Goal: Information Seeking & Learning: Learn about a topic

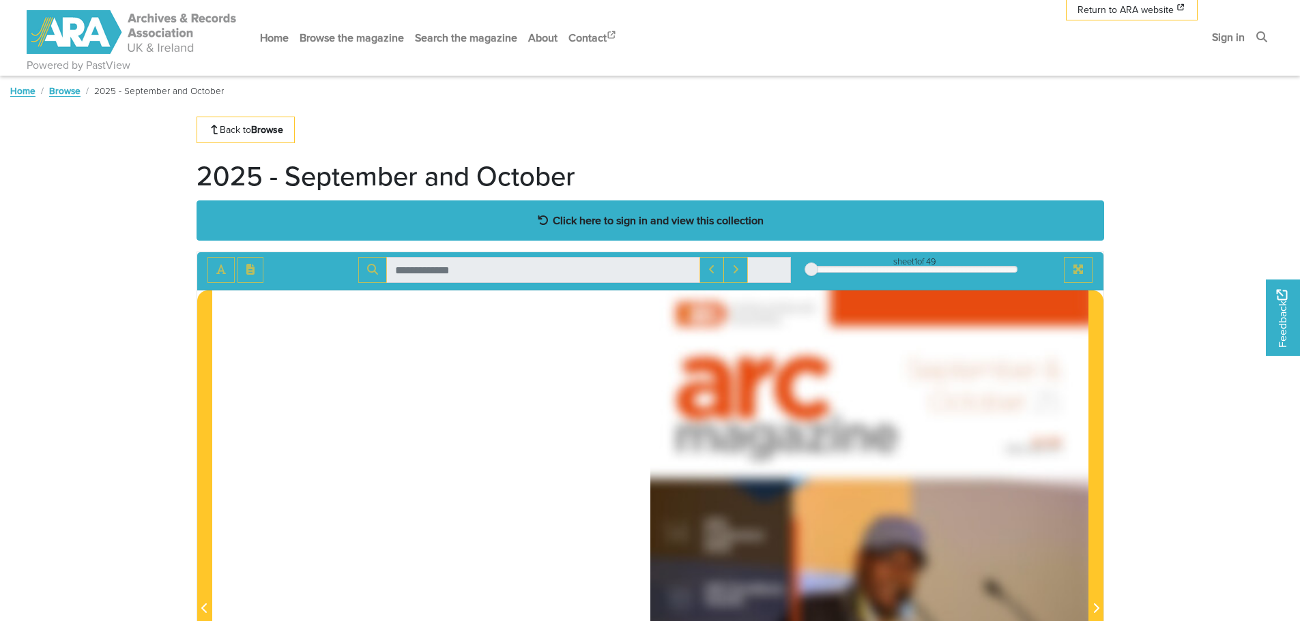
click at [672, 226] on strong "Click here to sign in and view this collection" at bounding box center [658, 220] width 211 height 15
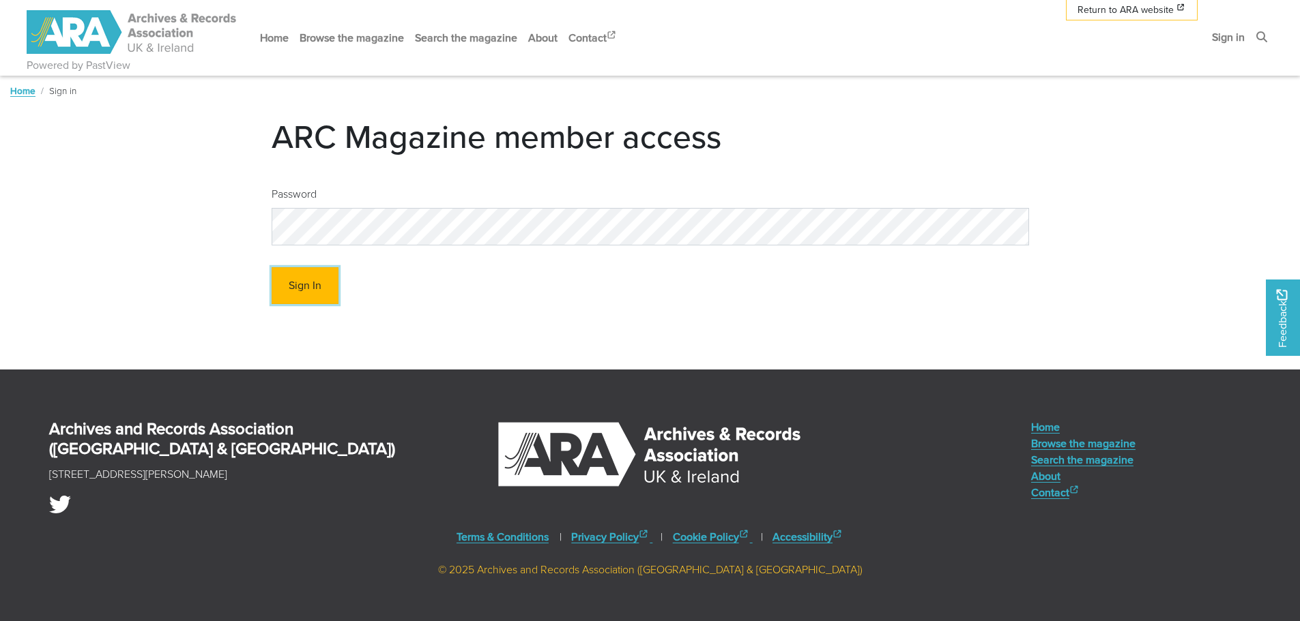
click at [312, 282] on button "Sign In" at bounding box center [305, 286] width 67 height 38
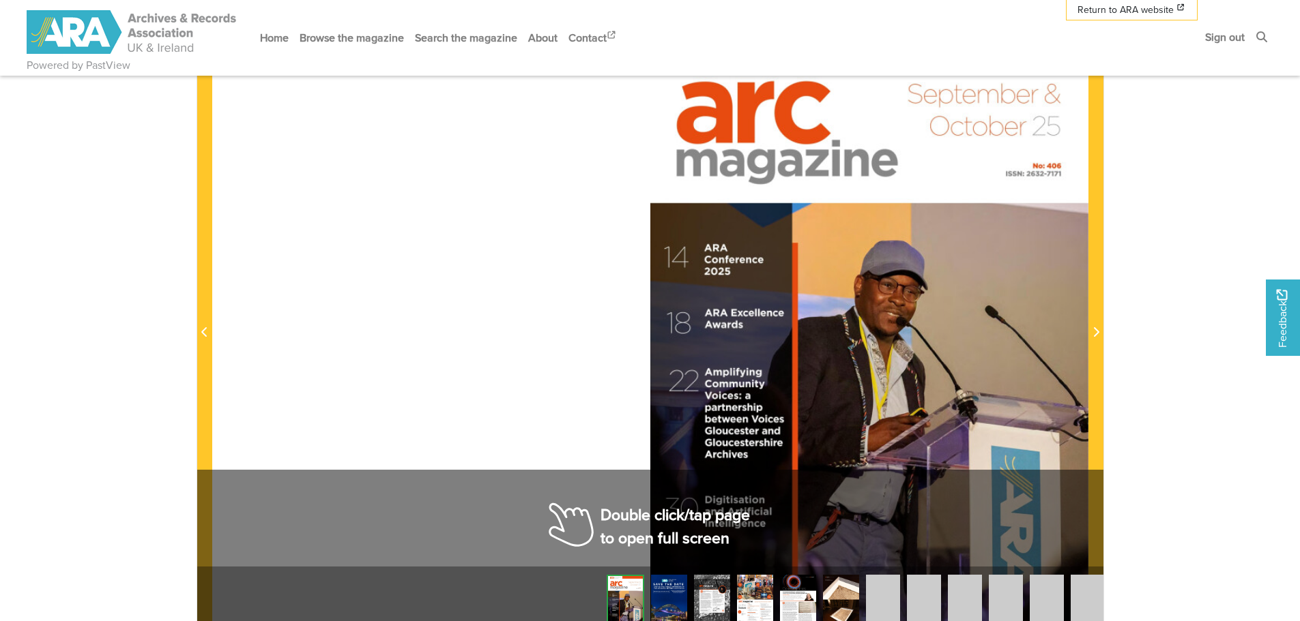
scroll to position [409, 0]
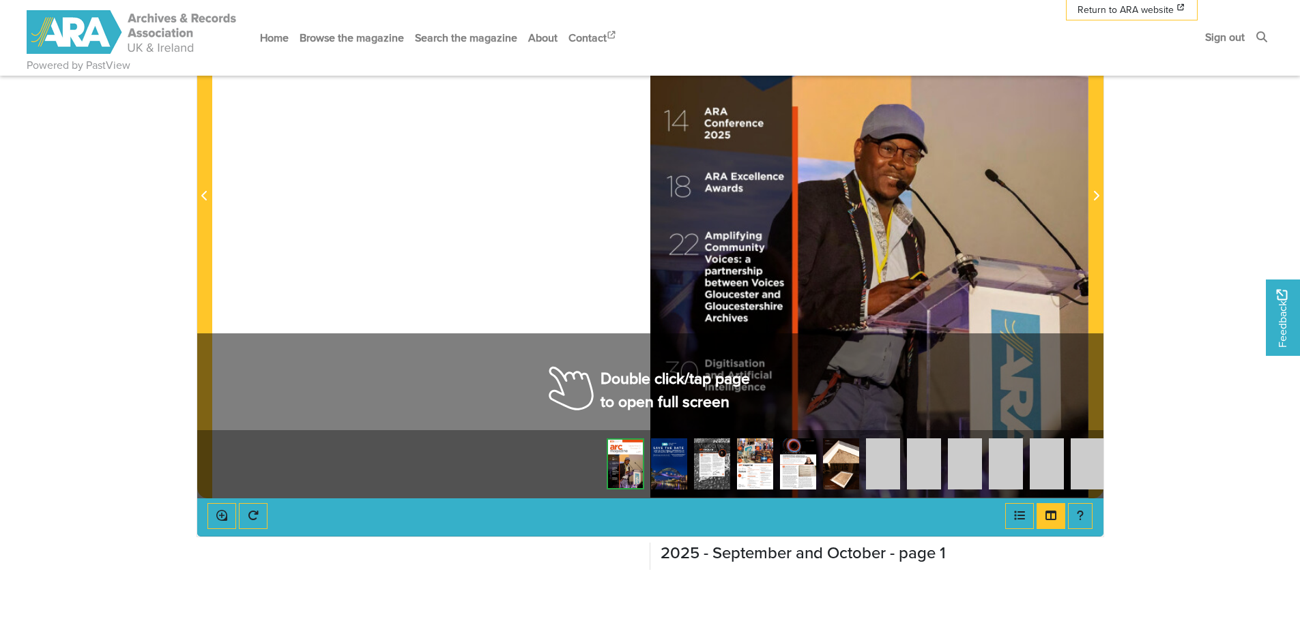
click at [669, 473] on img at bounding box center [669, 464] width 36 height 51
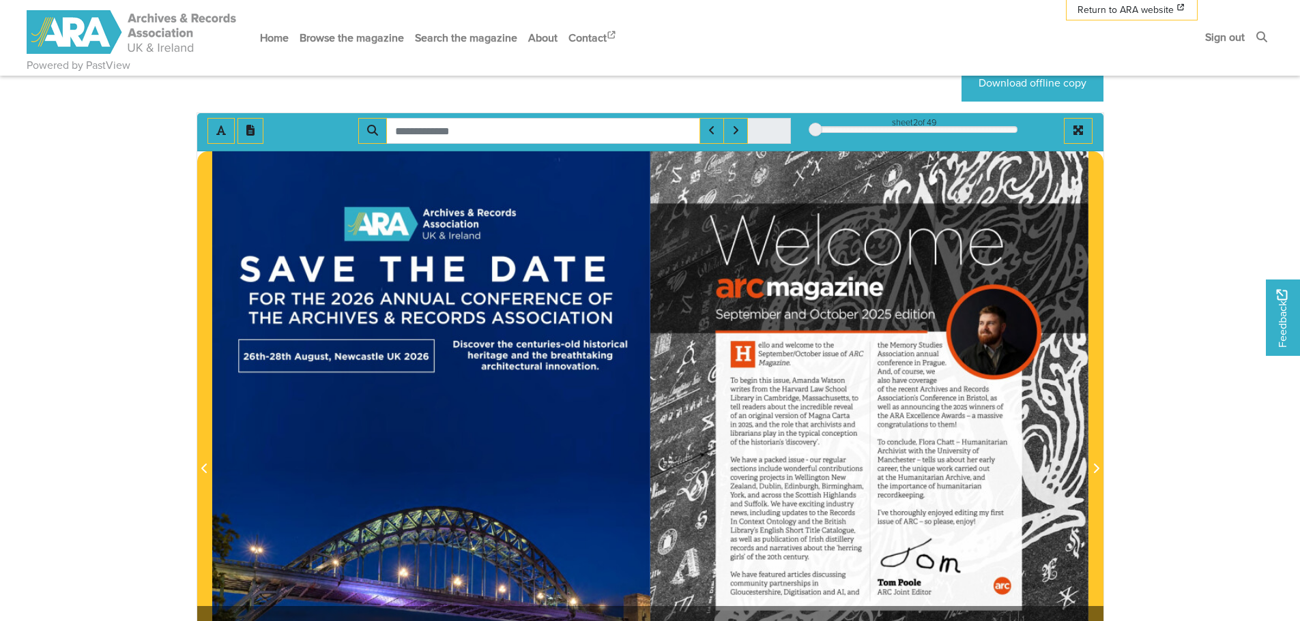
scroll to position [68, 0]
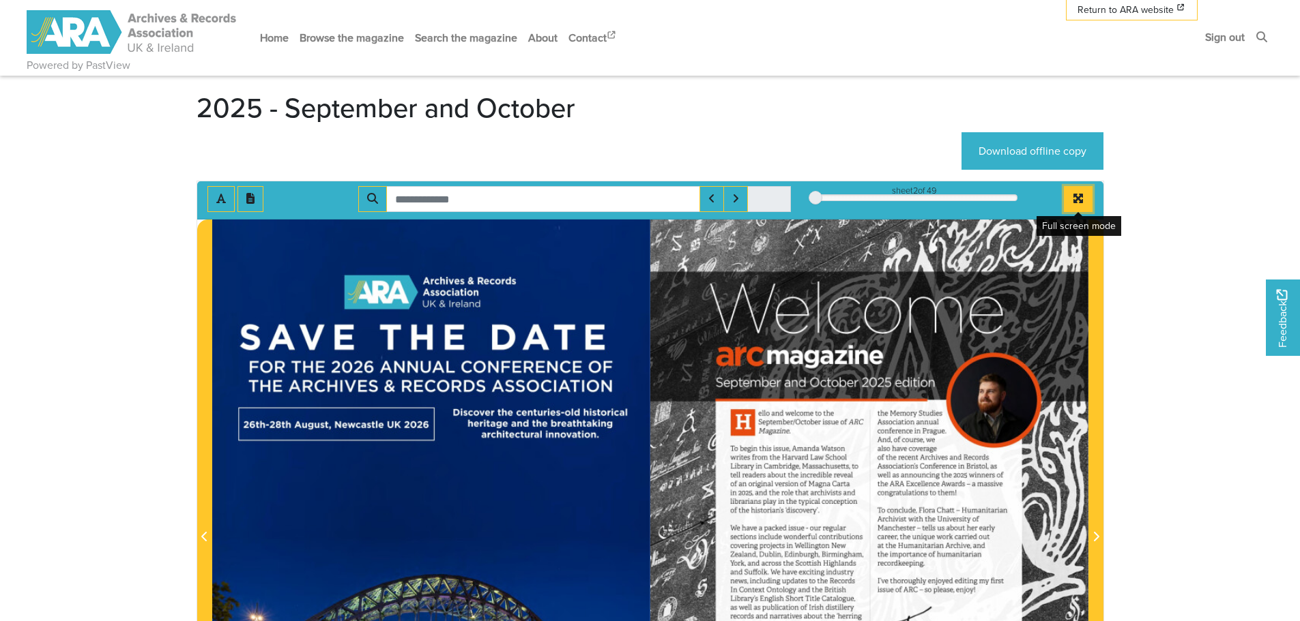
click at [1074, 196] on icon "Full screen mode" at bounding box center [1078, 199] width 10 height 10
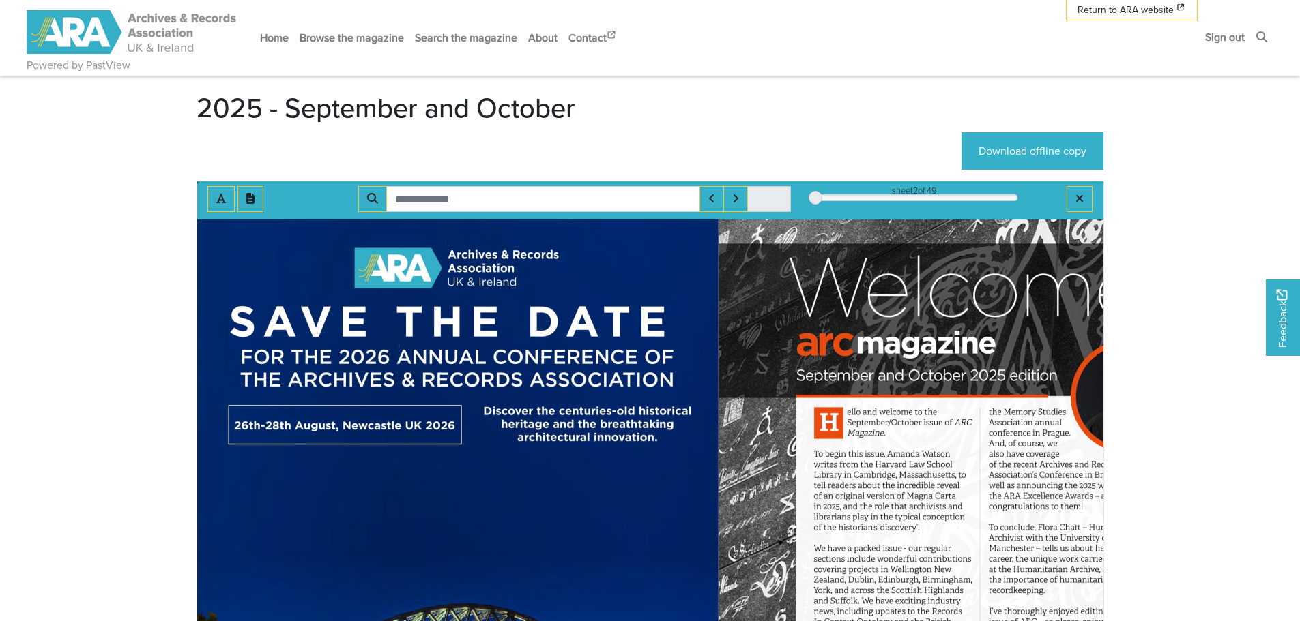
scroll to position [0, 0]
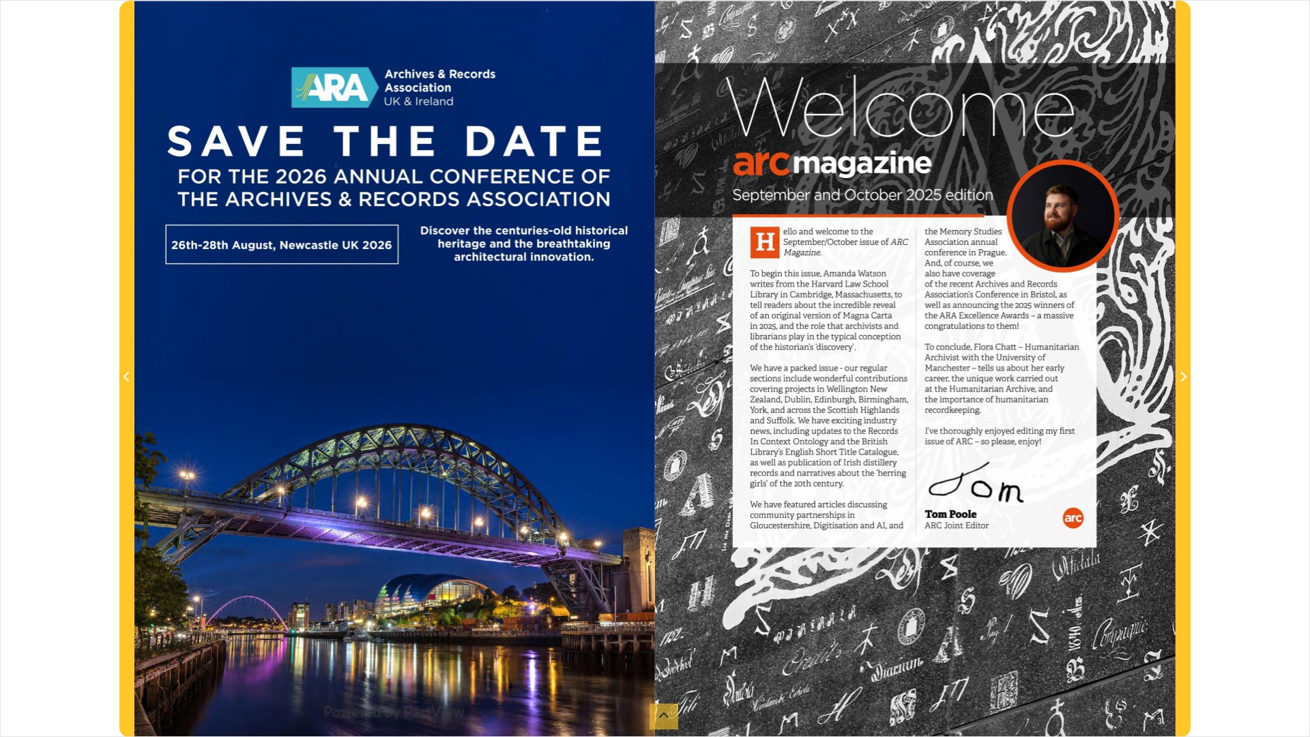
click at [963, 529] on div at bounding box center [915, 369] width 521 height 737
click at [1044, 596] on div at bounding box center [915, 369] width 521 height 737
click at [1132, 548] on div at bounding box center [915, 369] width 521 height 737
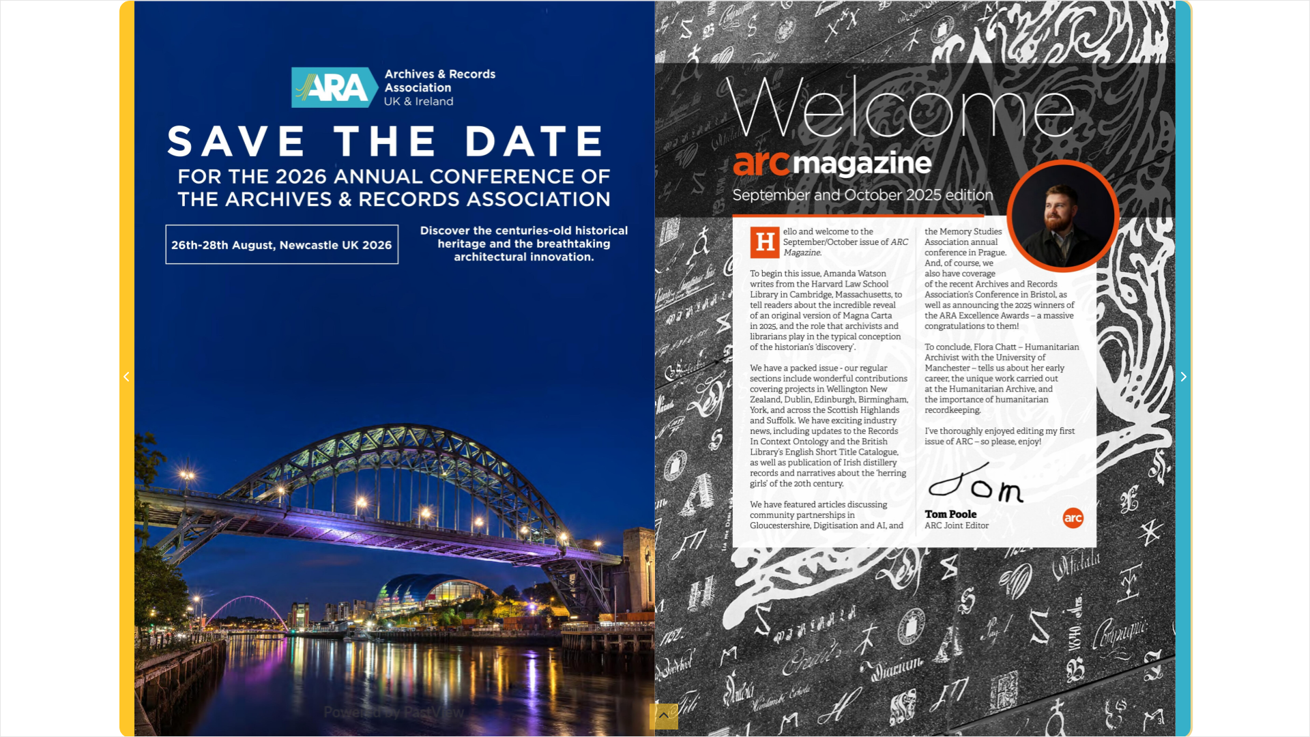
click at [1182, 377] on icon "Next Page" at bounding box center [1183, 376] width 7 height 11
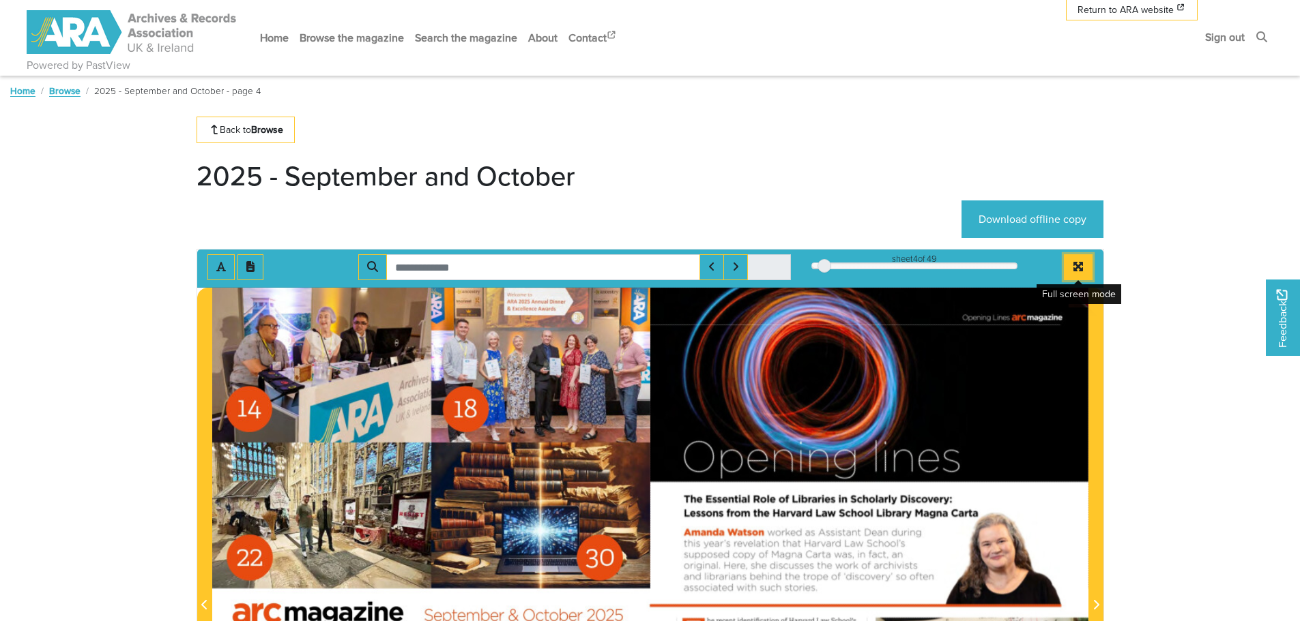
click at [1080, 262] on icon "Full screen mode" at bounding box center [1077, 266] width 11 height 11
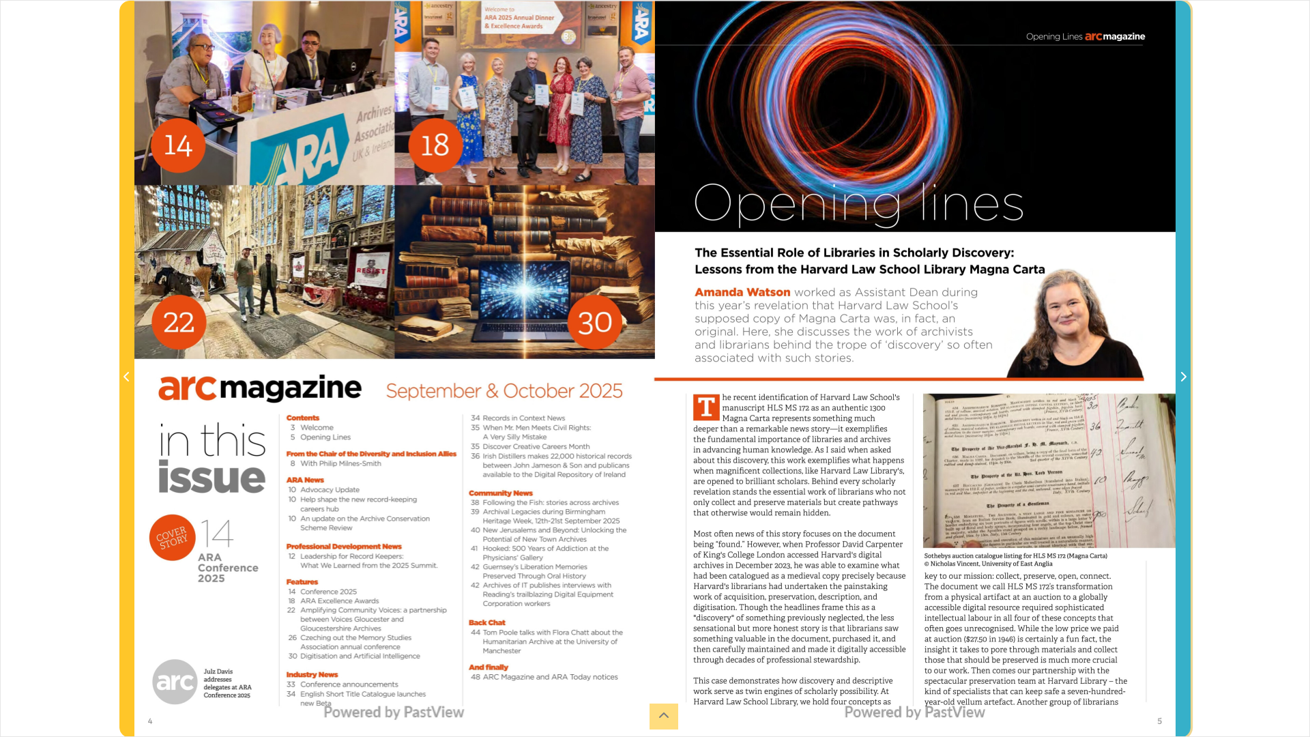
click at [1188, 373] on span "Next Page" at bounding box center [1183, 377] width 14 height 16
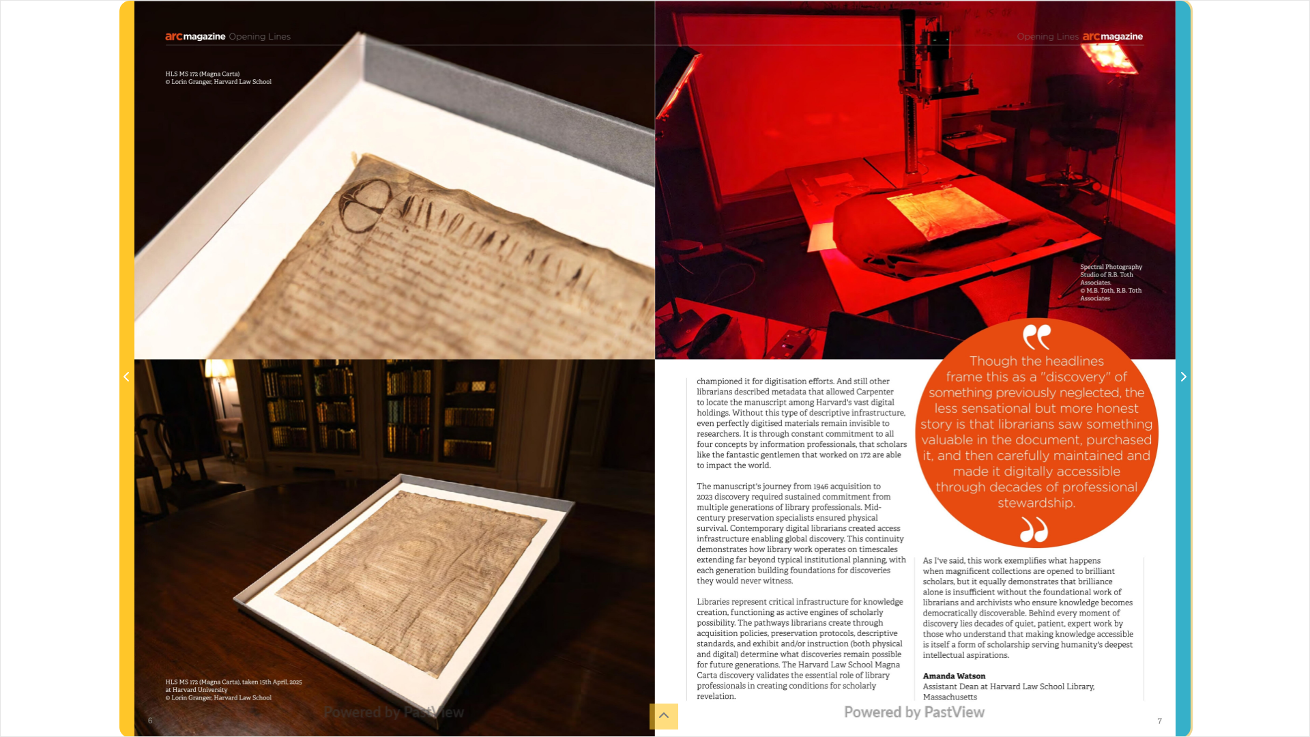
click at [1184, 379] on icon "Next Page" at bounding box center [1183, 377] width 5 height 10
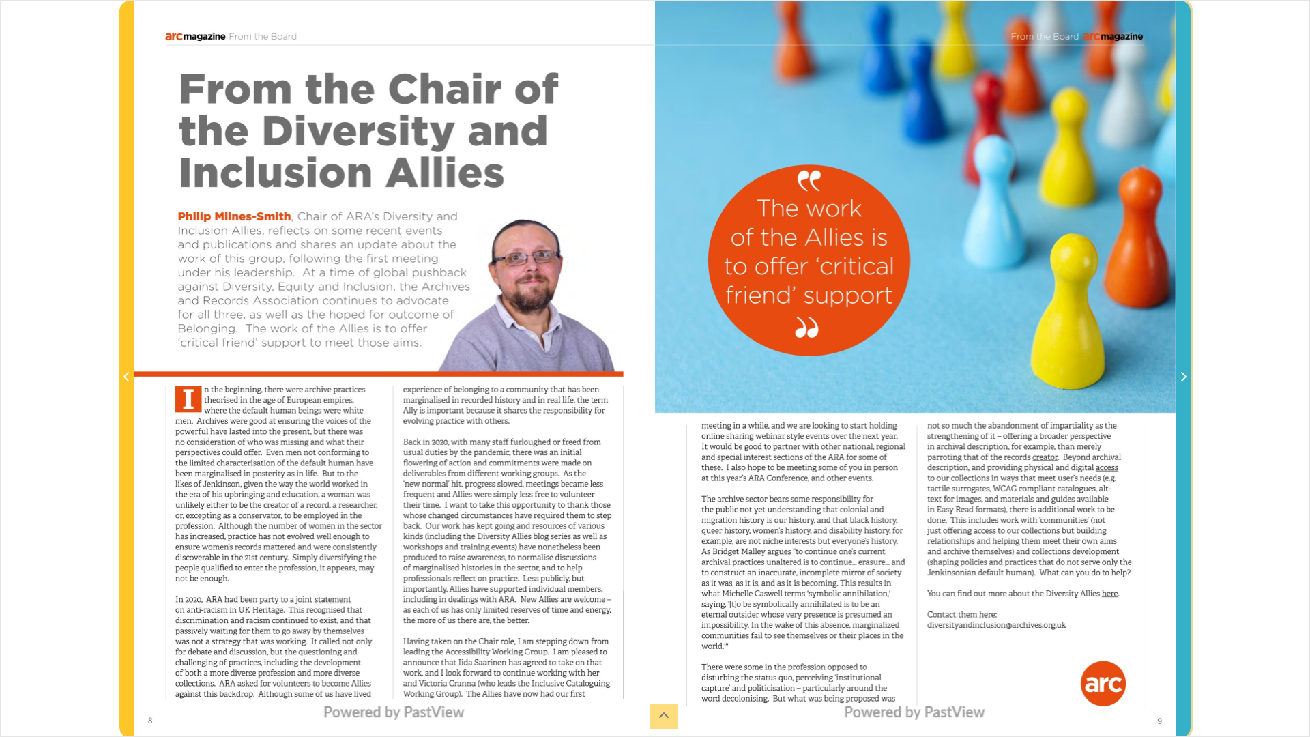
click at [1184, 379] on icon "Next Page" at bounding box center [1183, 377] width 5 height 10
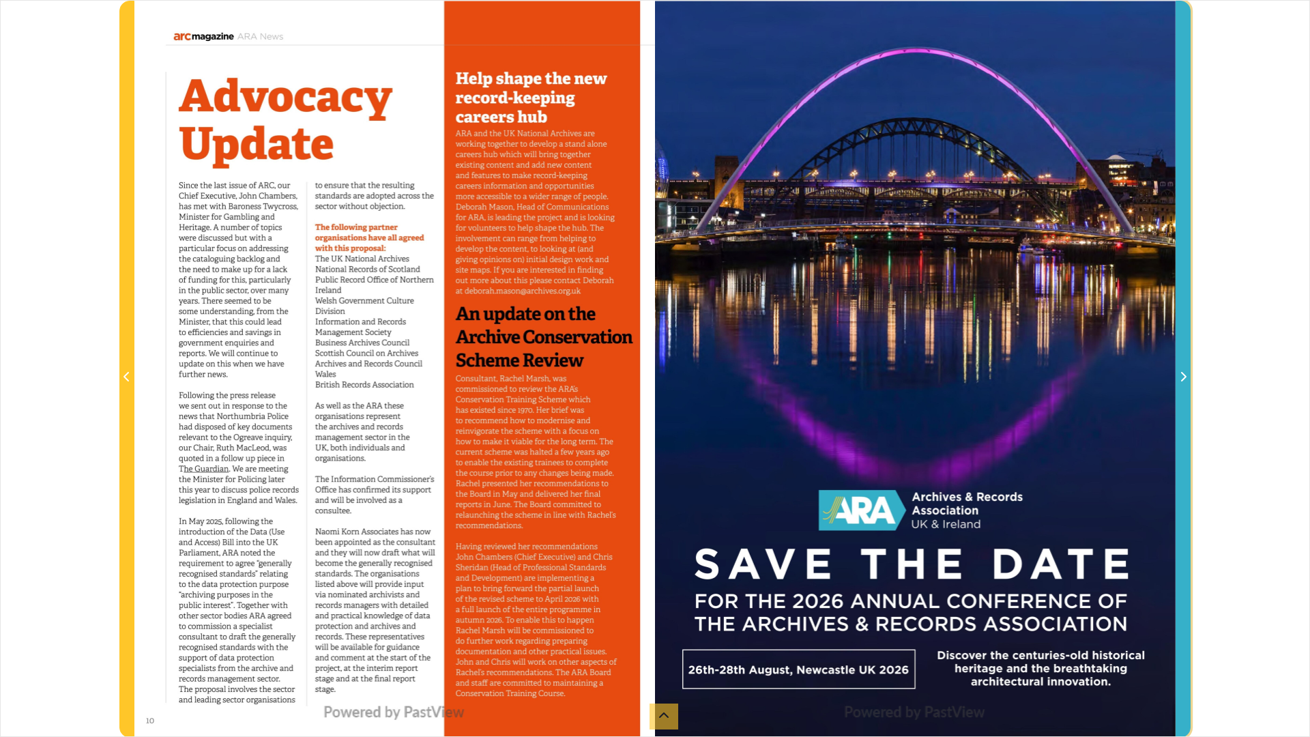
click at [1184, 379] on icon "Next Page" at bounding box center [1183, 377] width 5 height 10
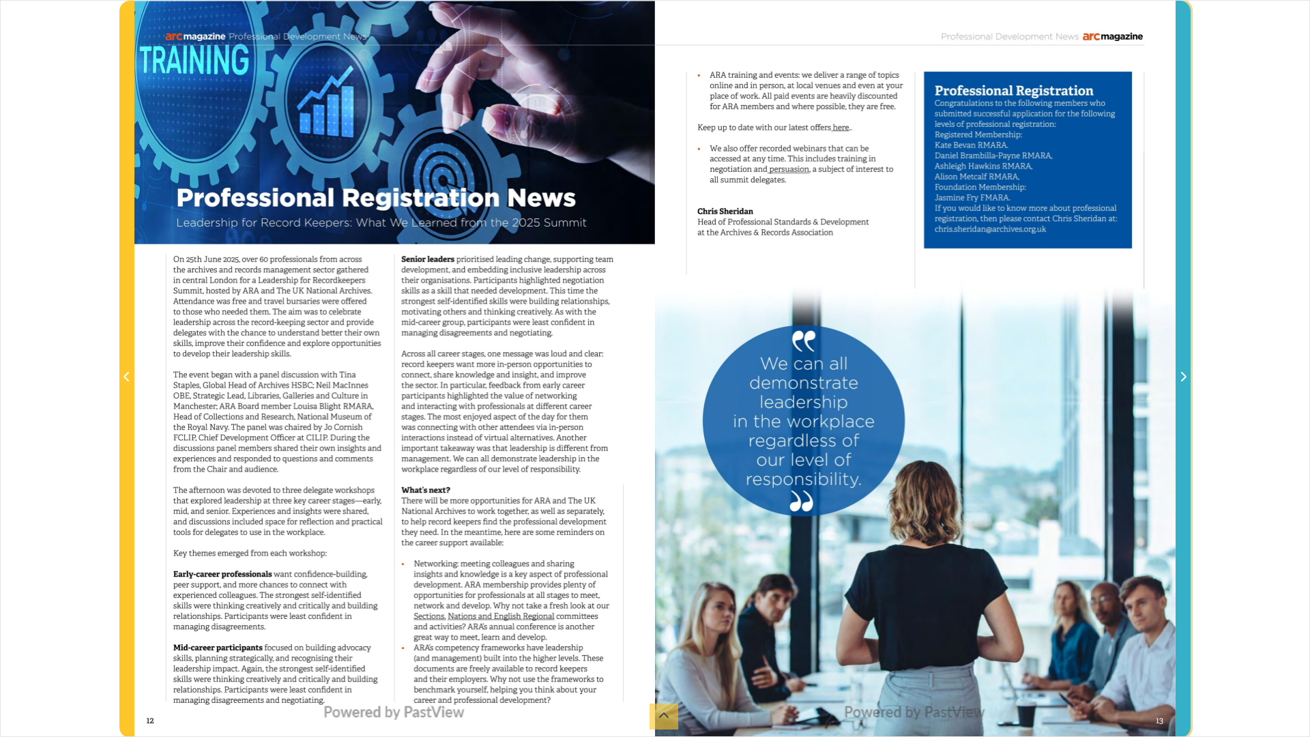
click at [1184, 379] on icon "Next Page" at bounding box center [1183, 377] width 5 height 10
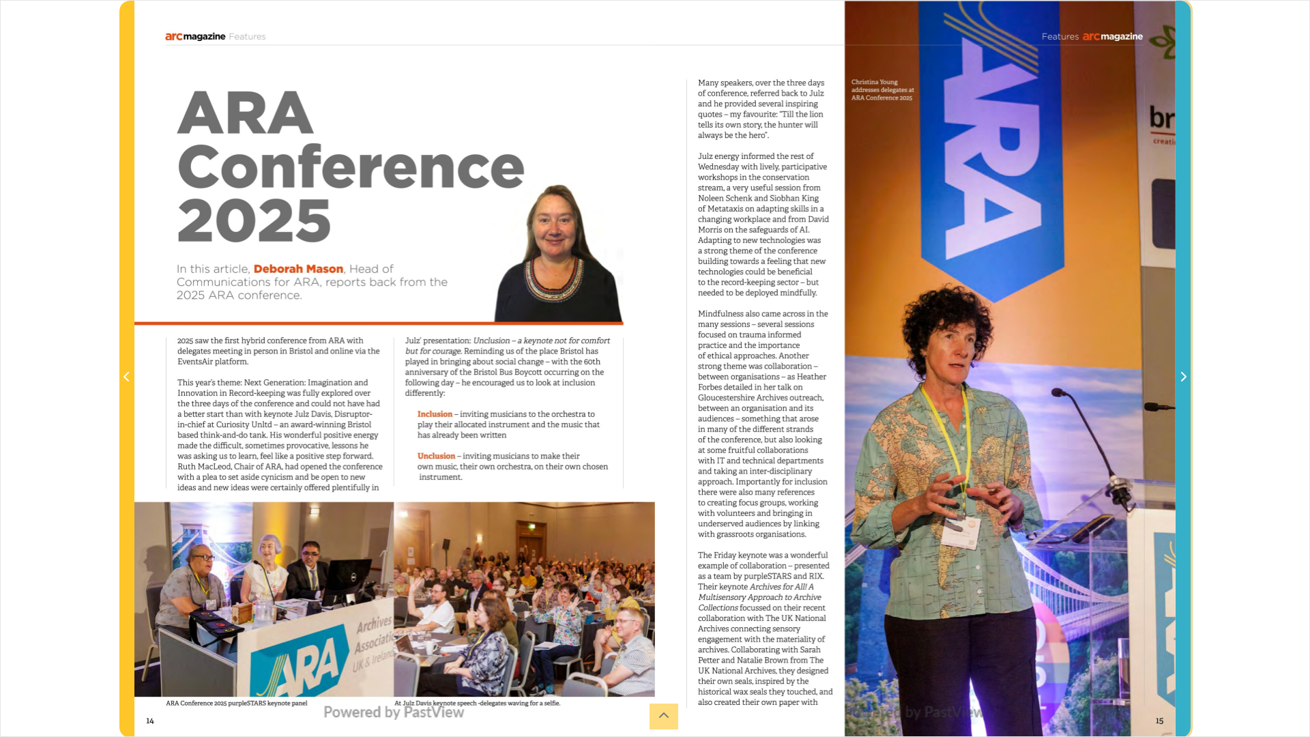
click at [1184, 379] on icon "Next Page" at bounding box center [1183, 377] width 5 height 10
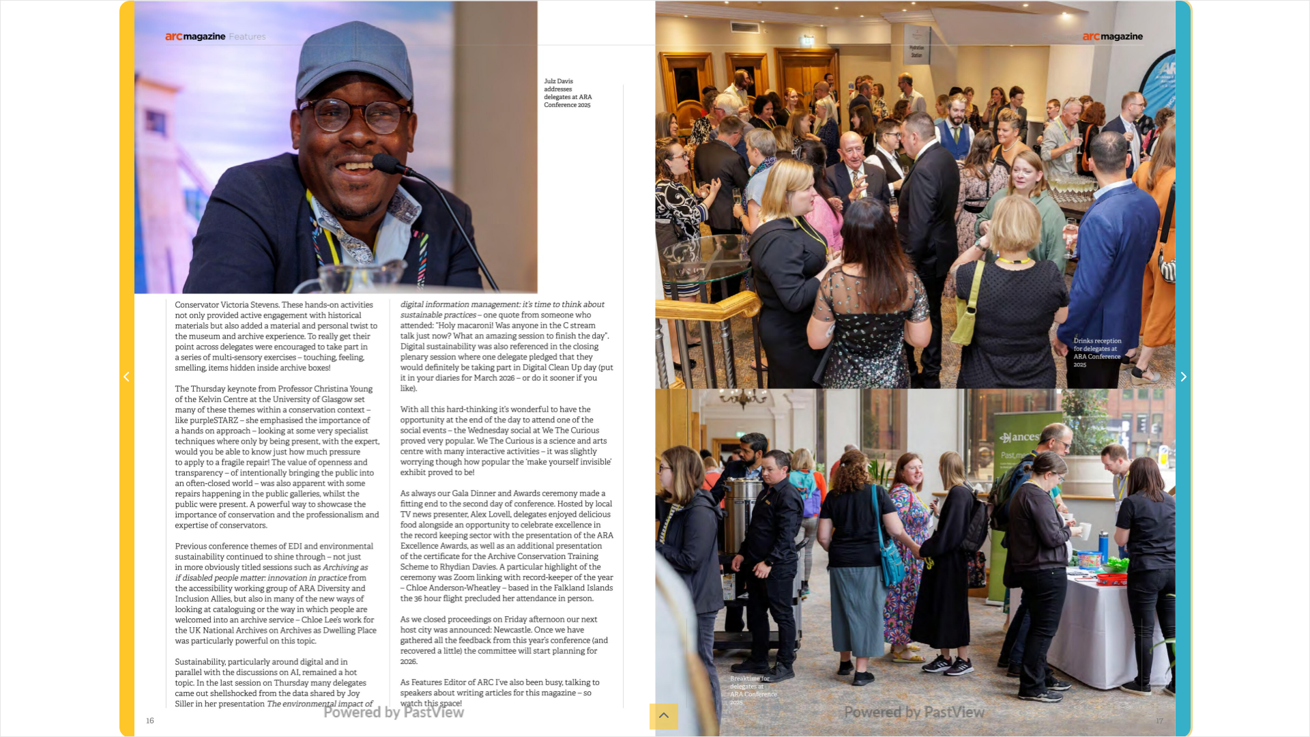
click at [1184, 379] on icon "Next Page" at bounding box center [1183, 377] width 5 height 10
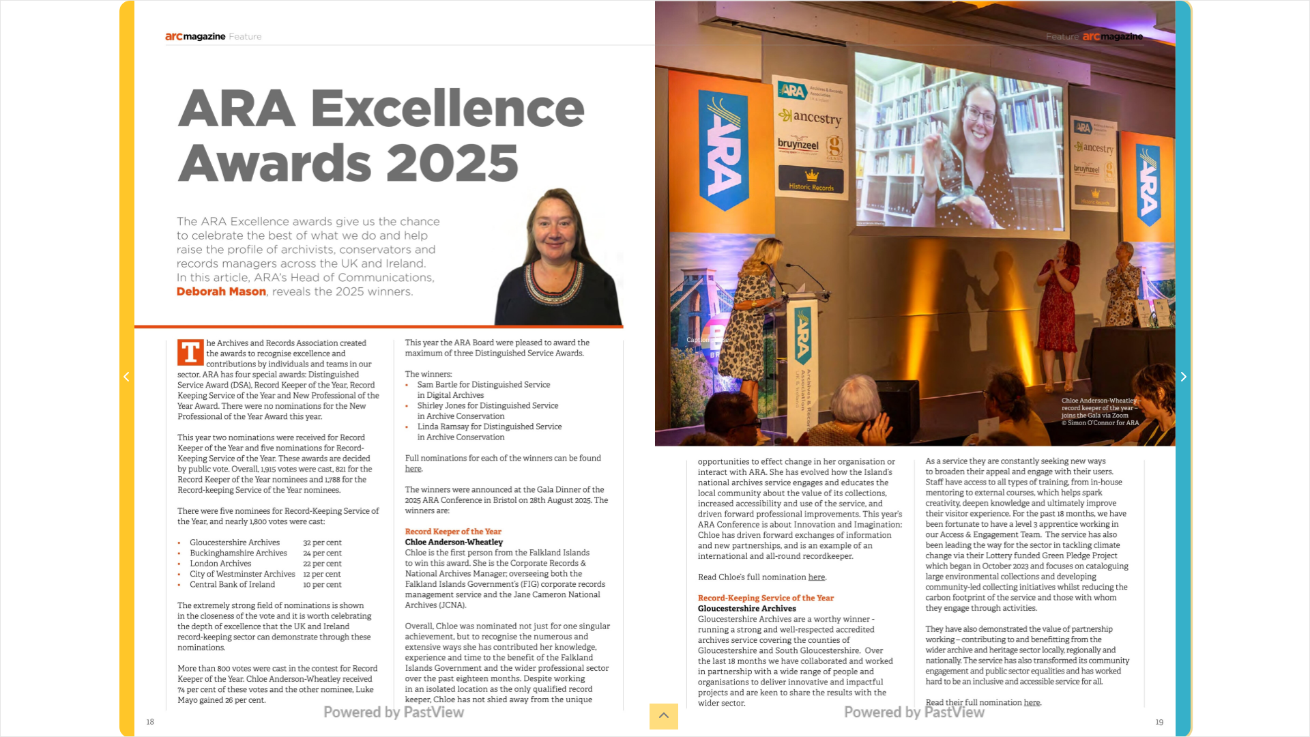
click at [1184, 381] on icon "Next Page" at bounding box center [1183, 376] width 7 height 11
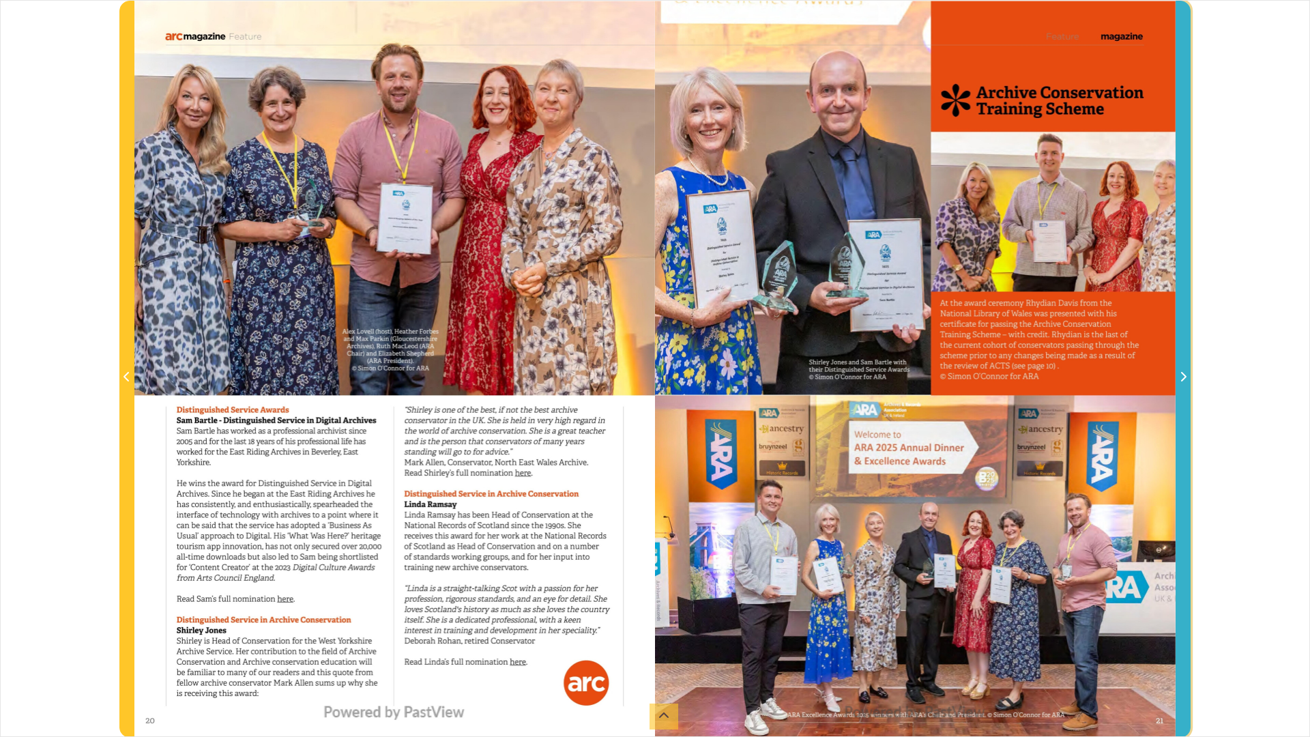
click at [1184, 381] on icon "Next Page" at bounding box center [1183, 376] width 7 height 11
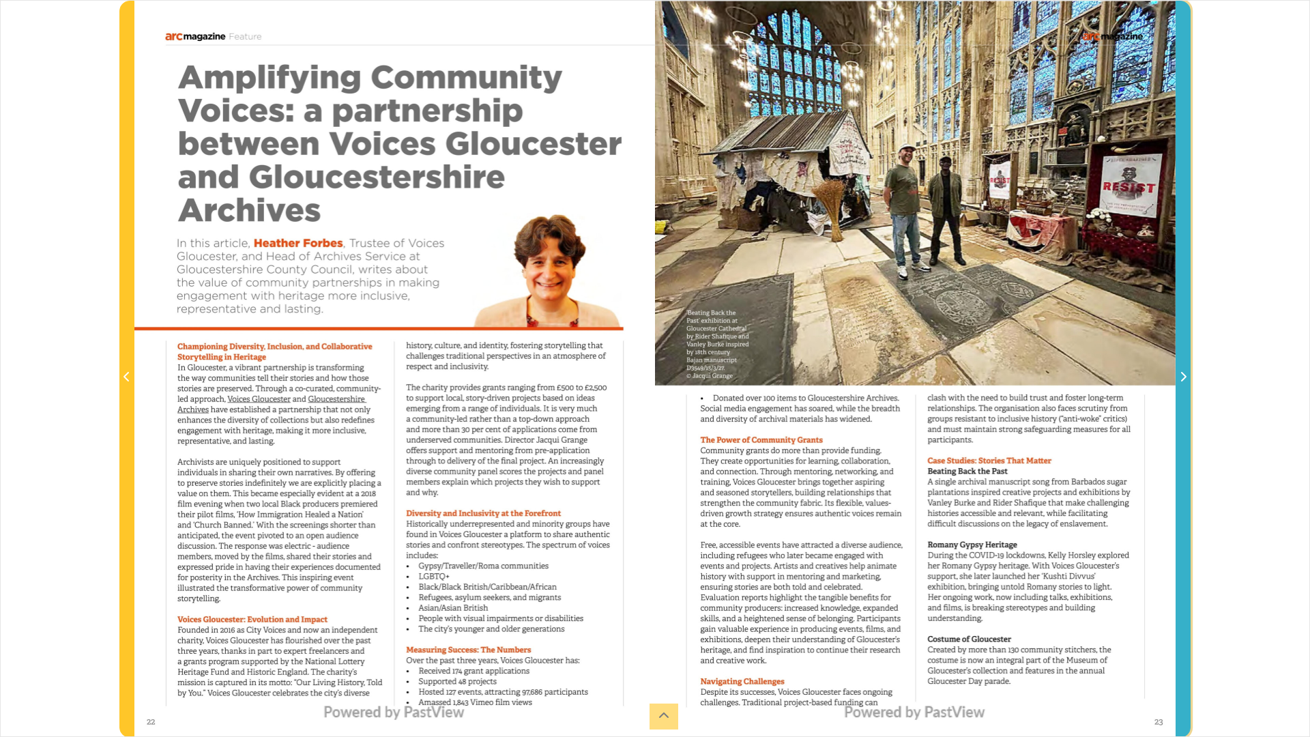
click at [1184, 381] on icon "Next Page" at bounding box center [1183, 376] width 7 height 11
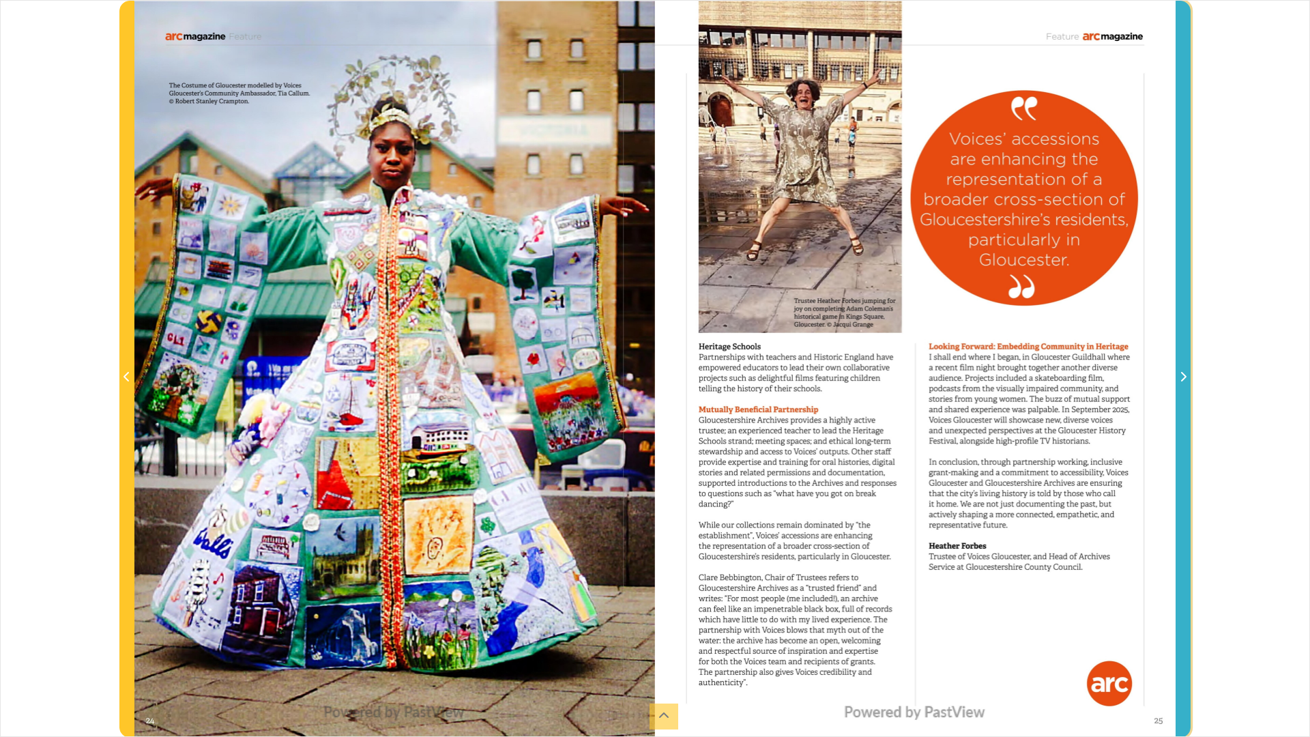
click at [1184, 381] on icon "Next Page" at bounding box center [1183, 376] width 7 height 11
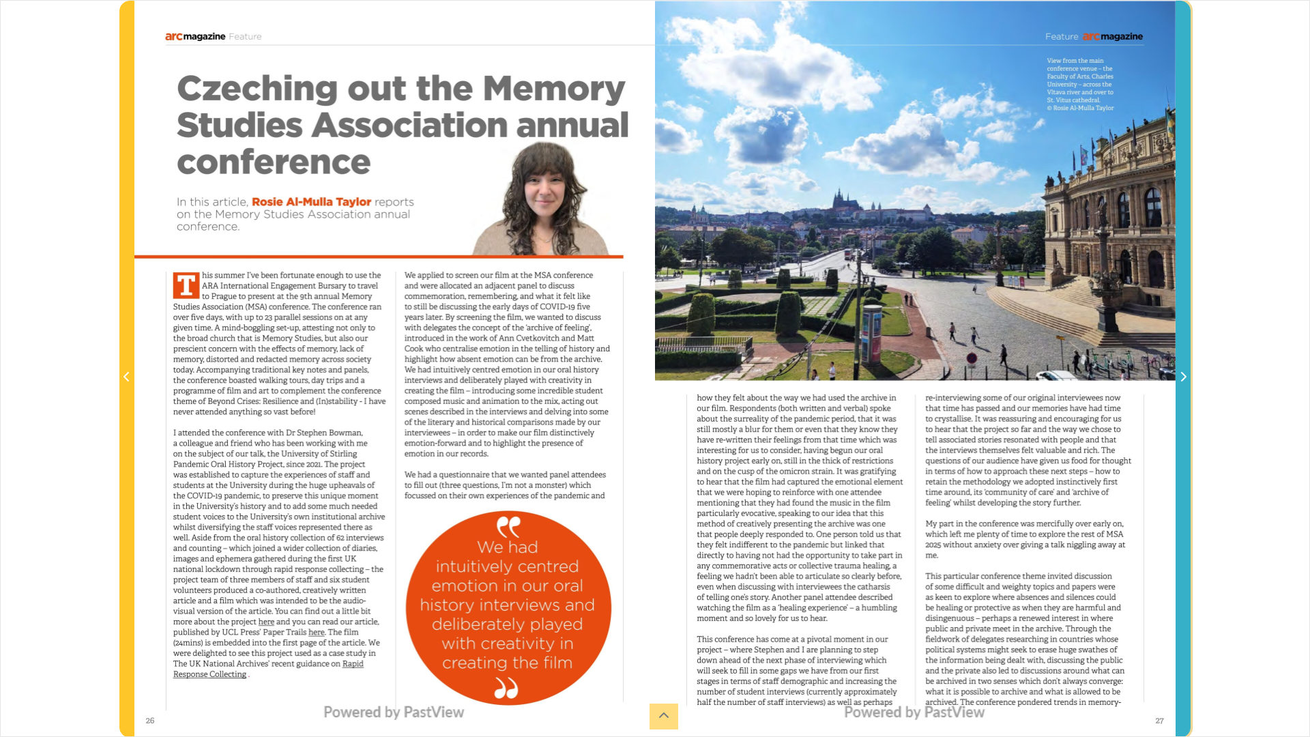
click at [1184, 381] on icon "Next Page" at bounding box center [1183, 376] width 7 height 11
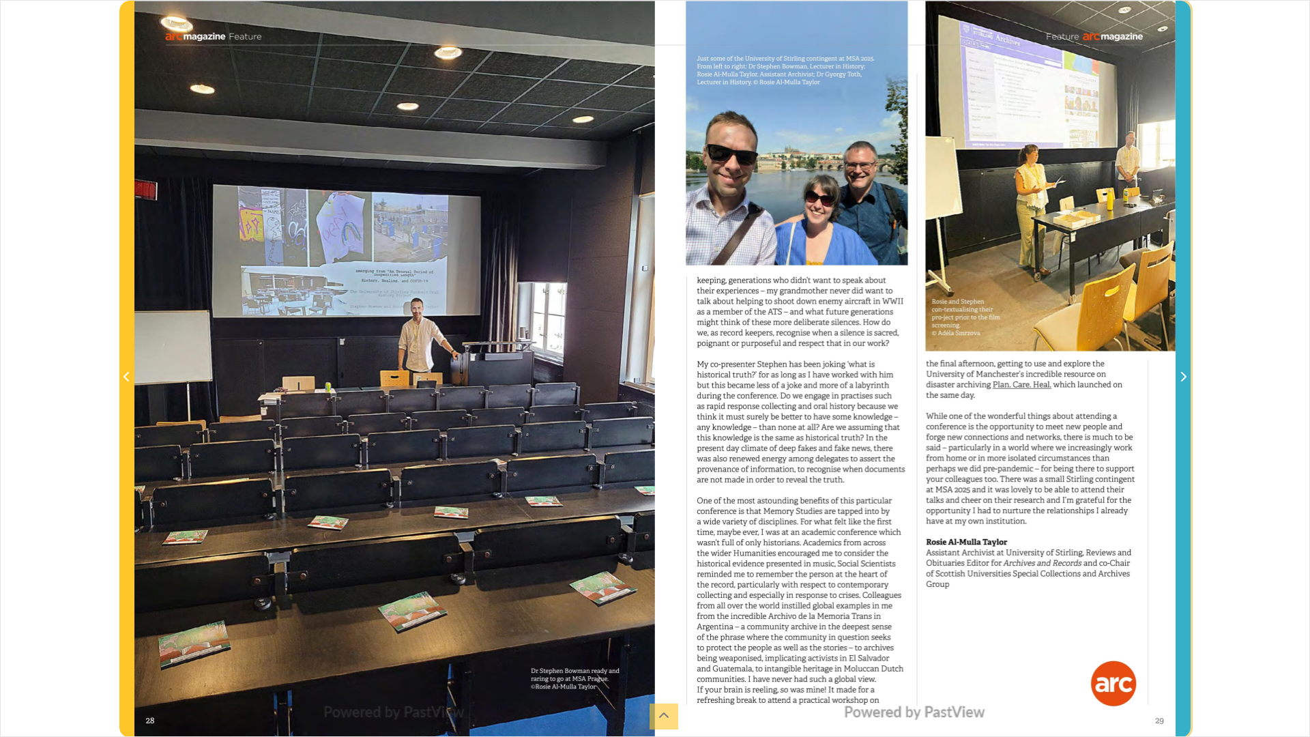
click at [1184, 381] on icon "Next Page" at bounding box center [1183, 376] width 7 height 11
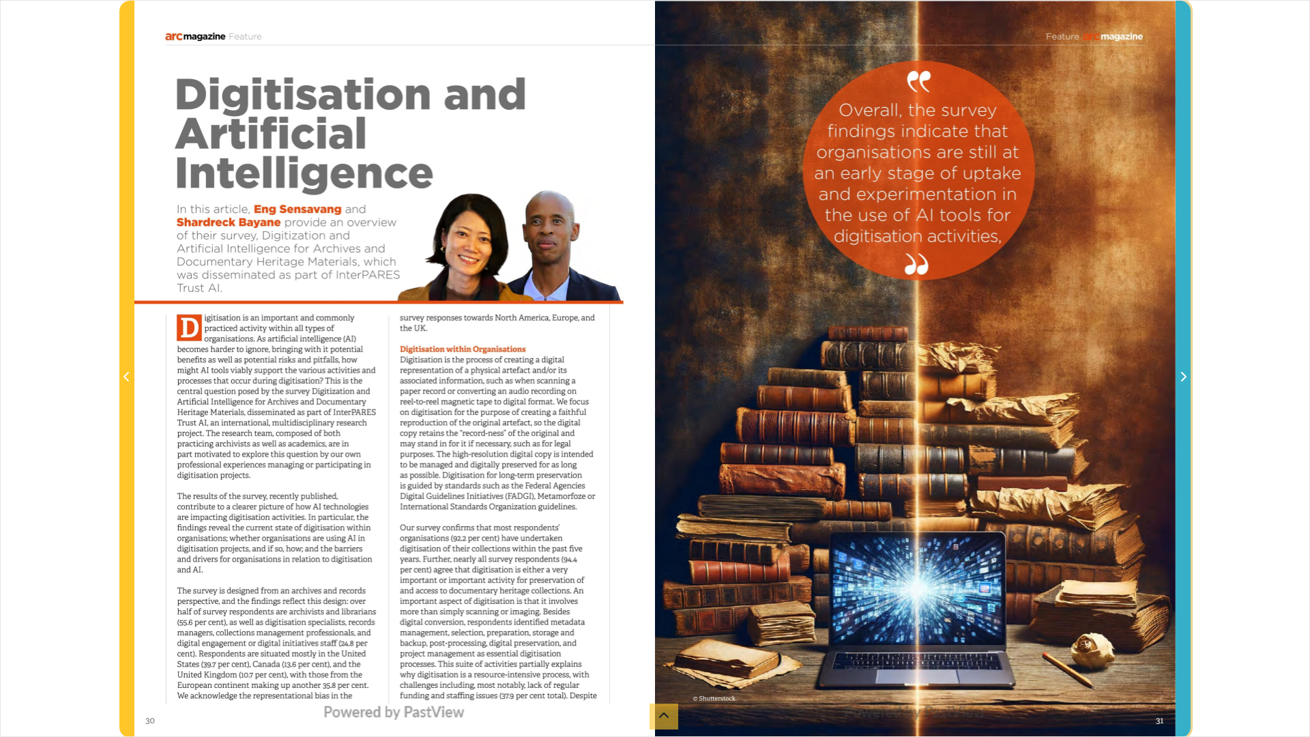
click at [1184, 381] on icon "Next Page" at bounding box center [1183, 376] width 7 height 11
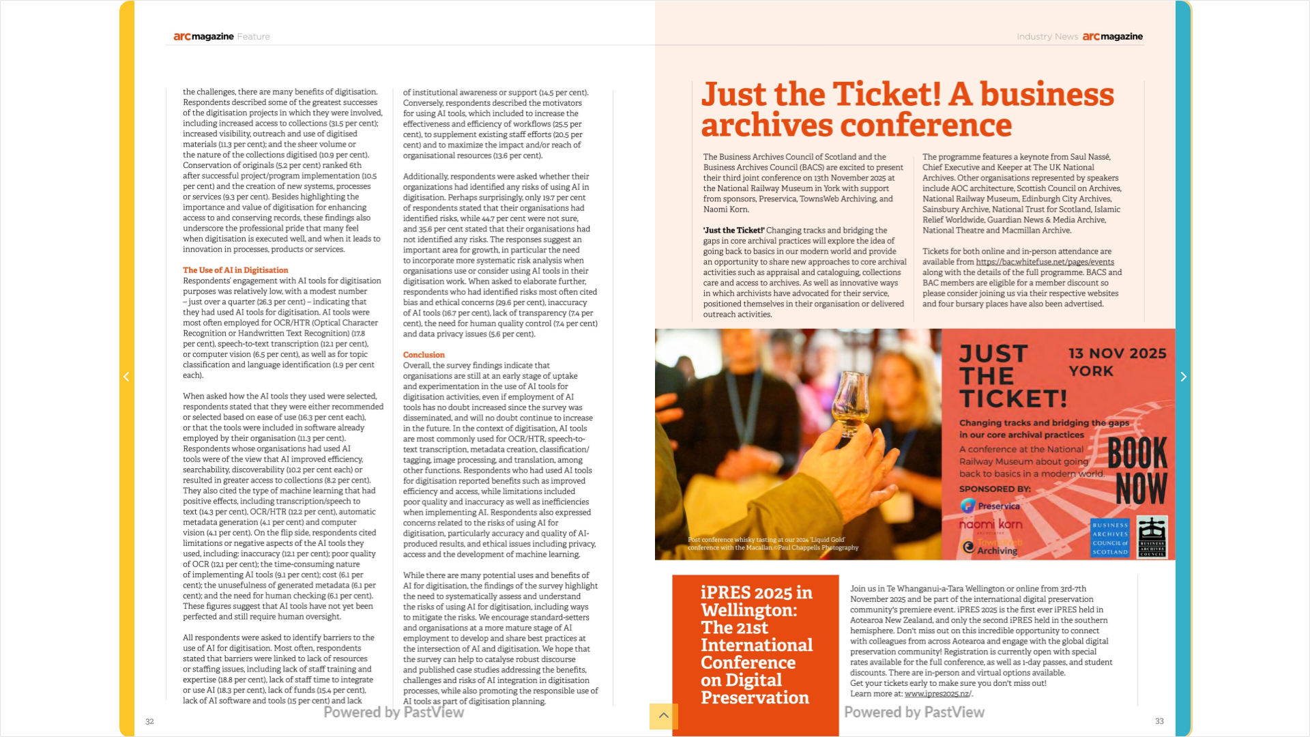
click at [1189, 377] on span "Next Page" at bounding box center [1183, 377] width 14 height 16
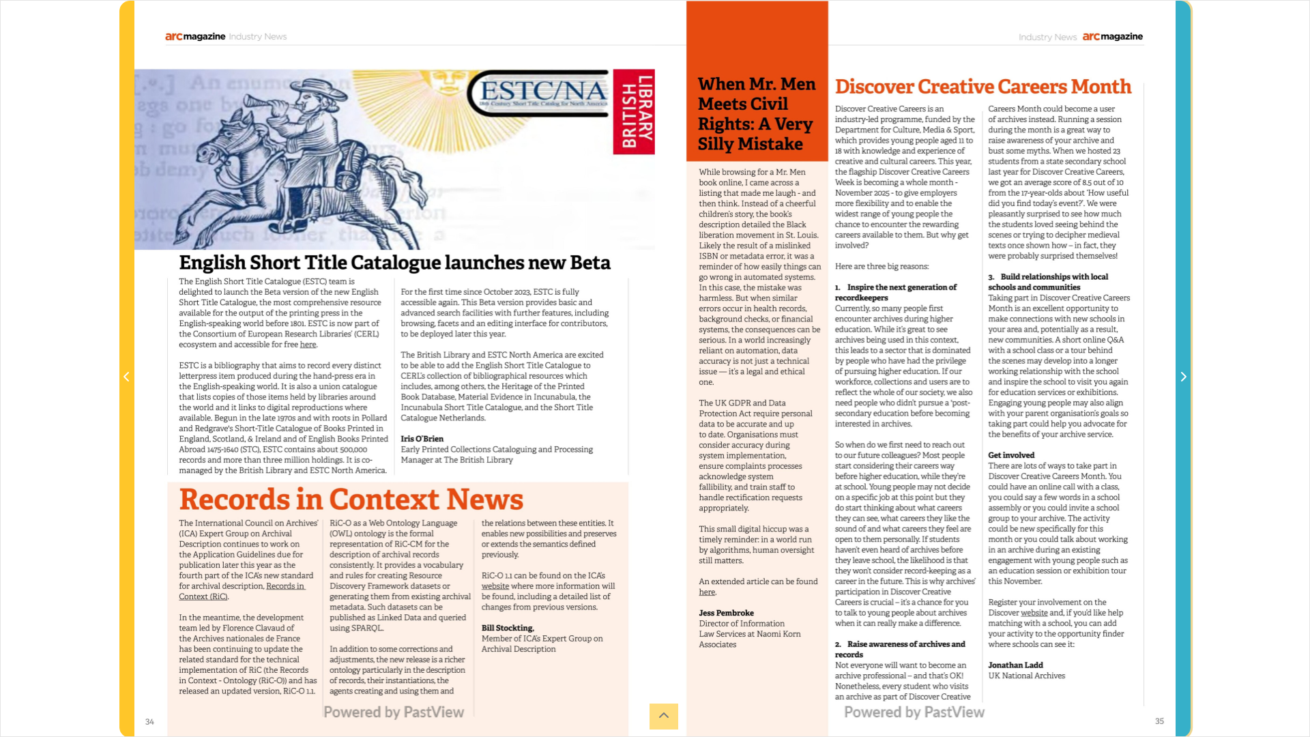
click at [1189, 377] on span "Next Page" at bounding box center [1183, 377] width 14 height 16
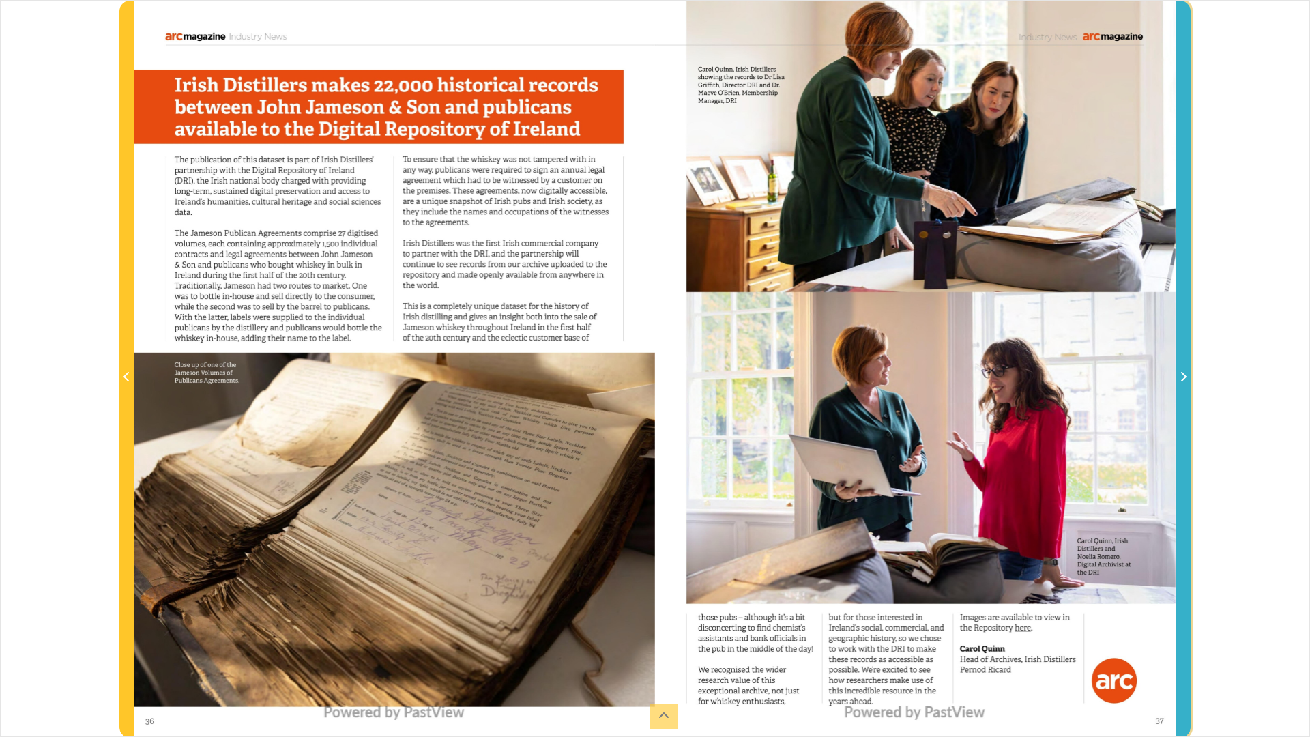
click at [1190, 377] on span "Next Page" at bounding box center [1183, 377] width 14 height 16
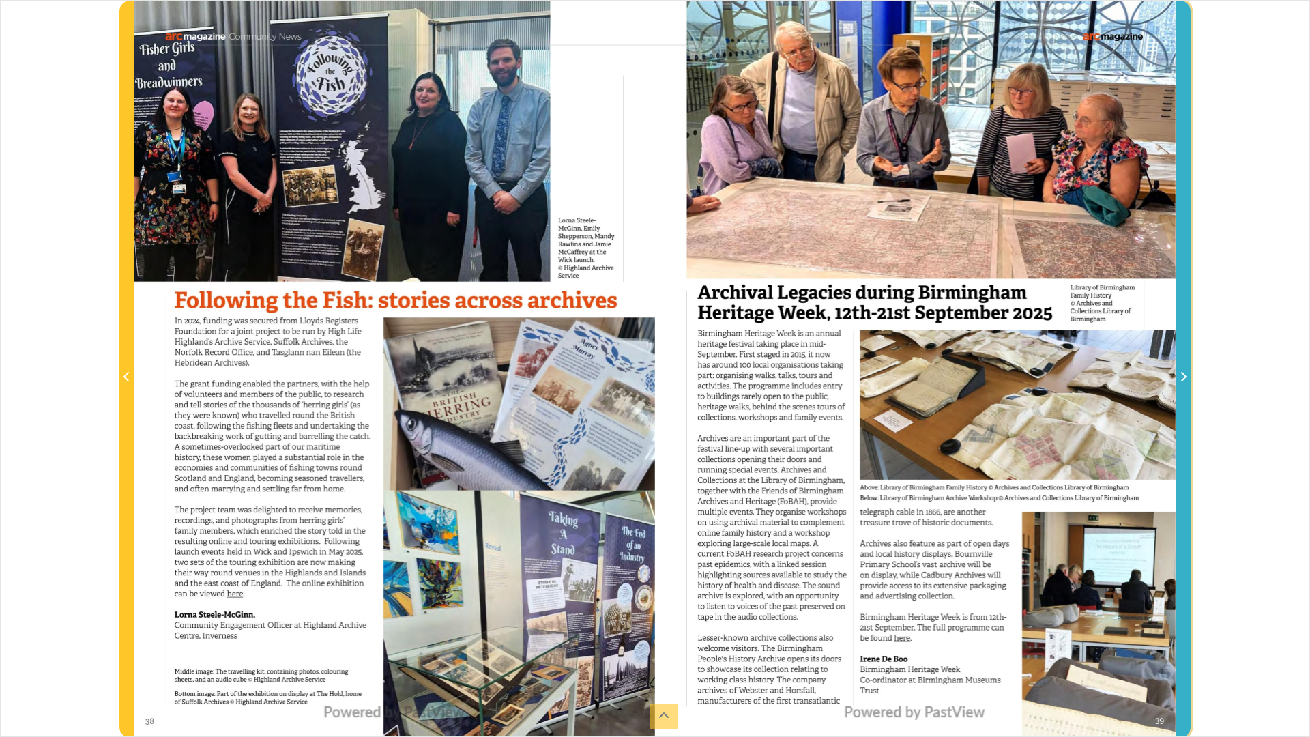
click at [1190, 377] on span "Next Page" at bounding box center [1183, 377] width 14 height 16
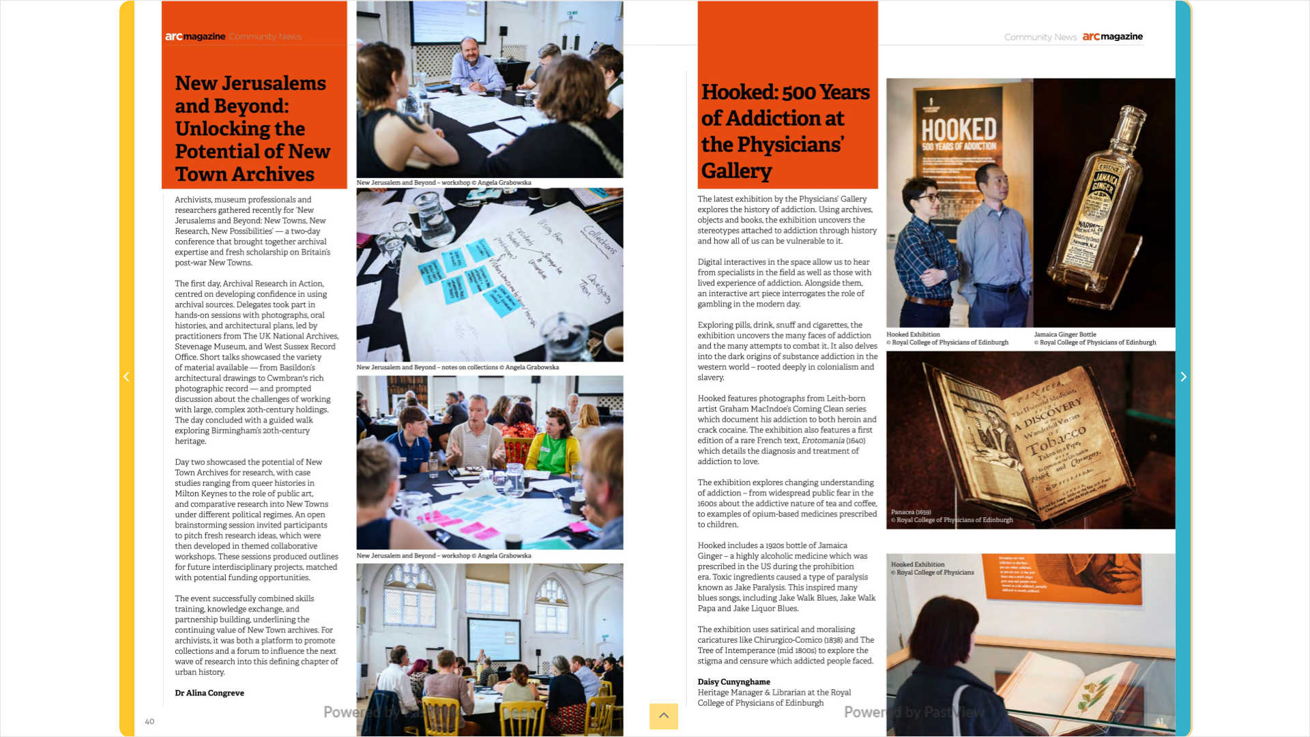
click at [1190, 378] on span "Next Page" at bounding box center [1183, 377] width 14 height 16
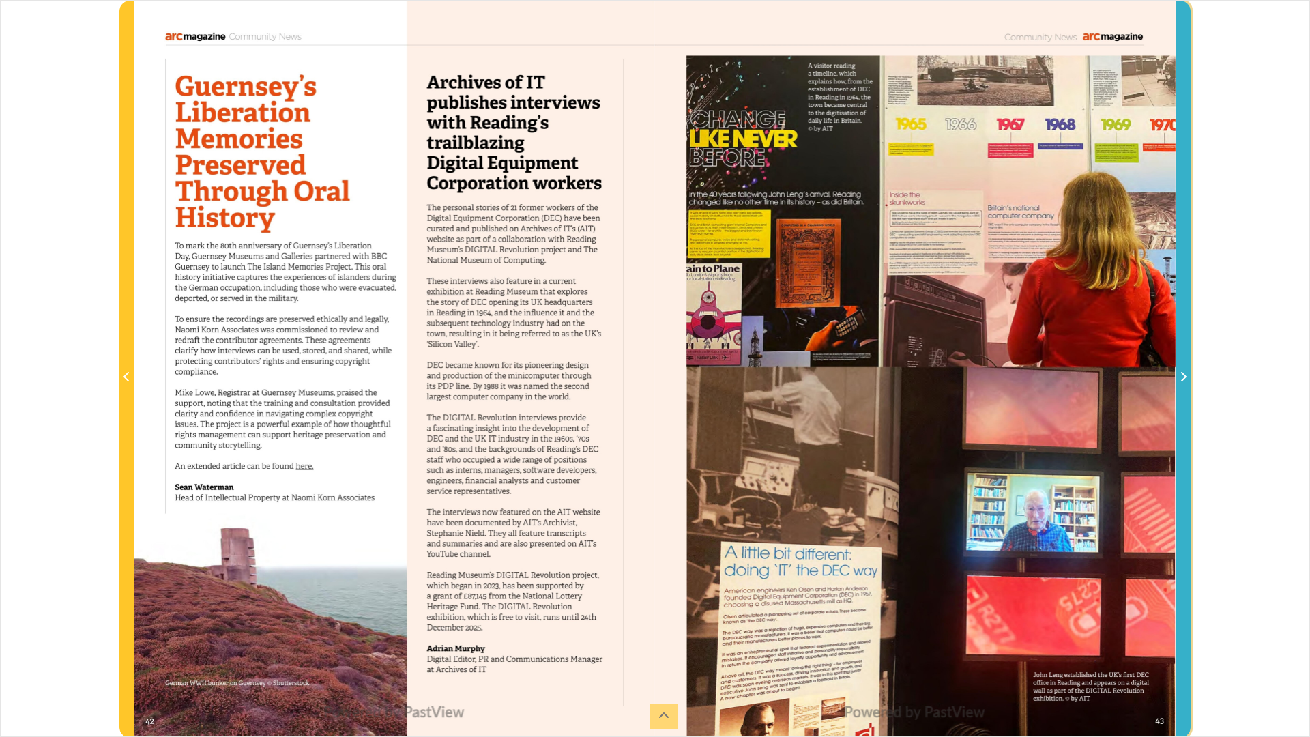
click at [1190, 378] on span "Next Page" at bounding box center [1183, 377] width 14 height 16
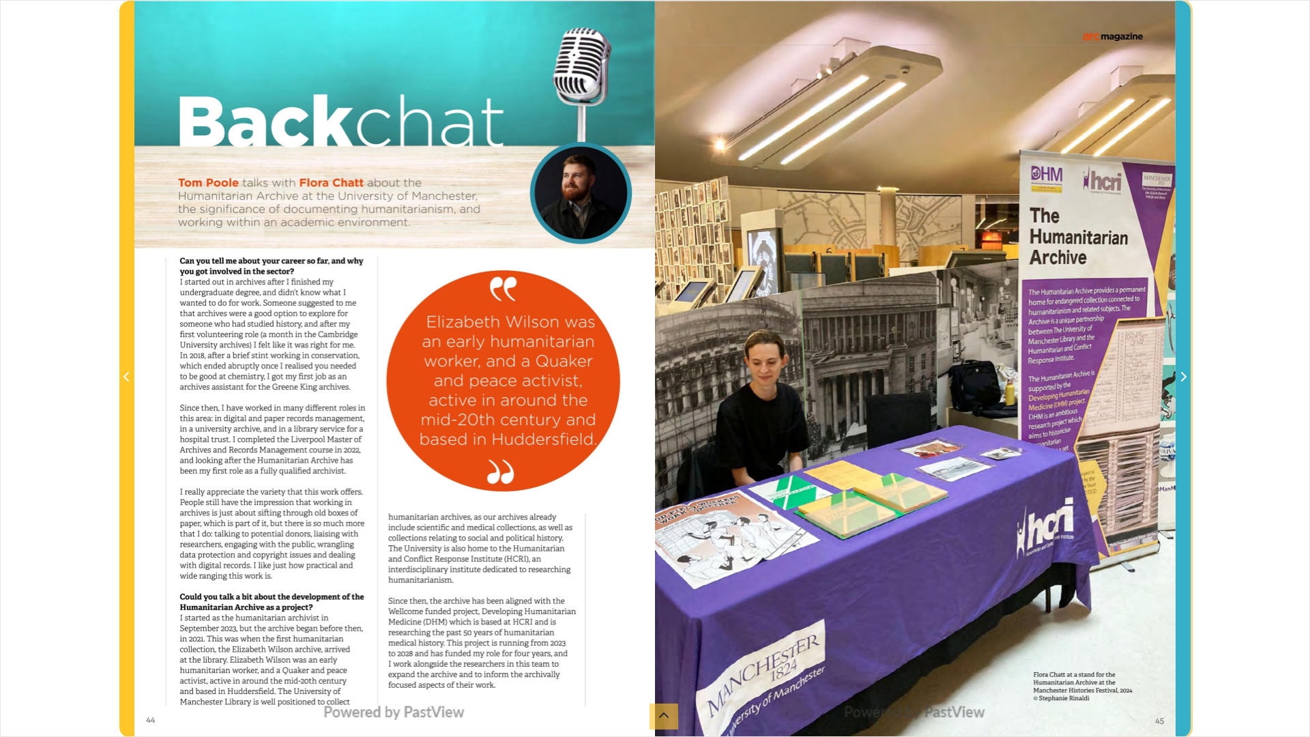
click at [1190, 378] on span "Next Page" at bounding box center [1183, 377] width 14 height 16
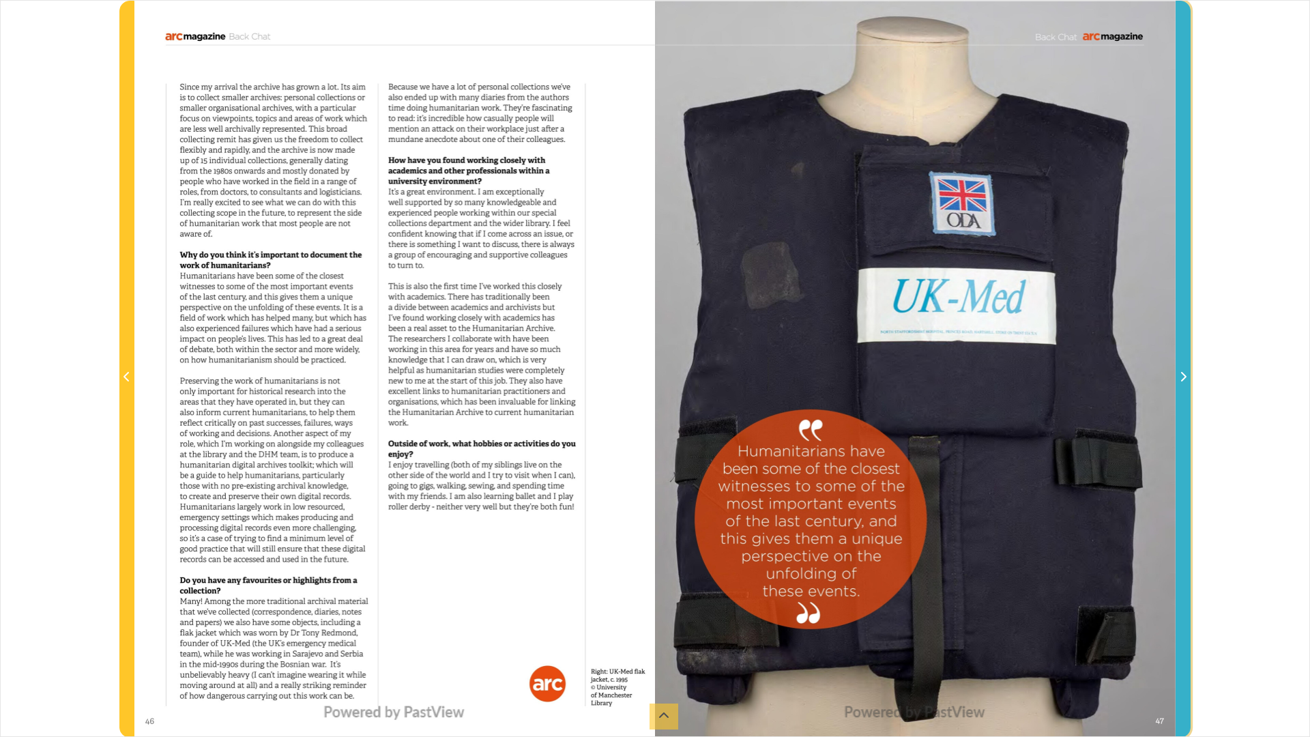
click at [1190, 378] on span "Next Page" at bounding box center [1183, 377] width 14 height 16
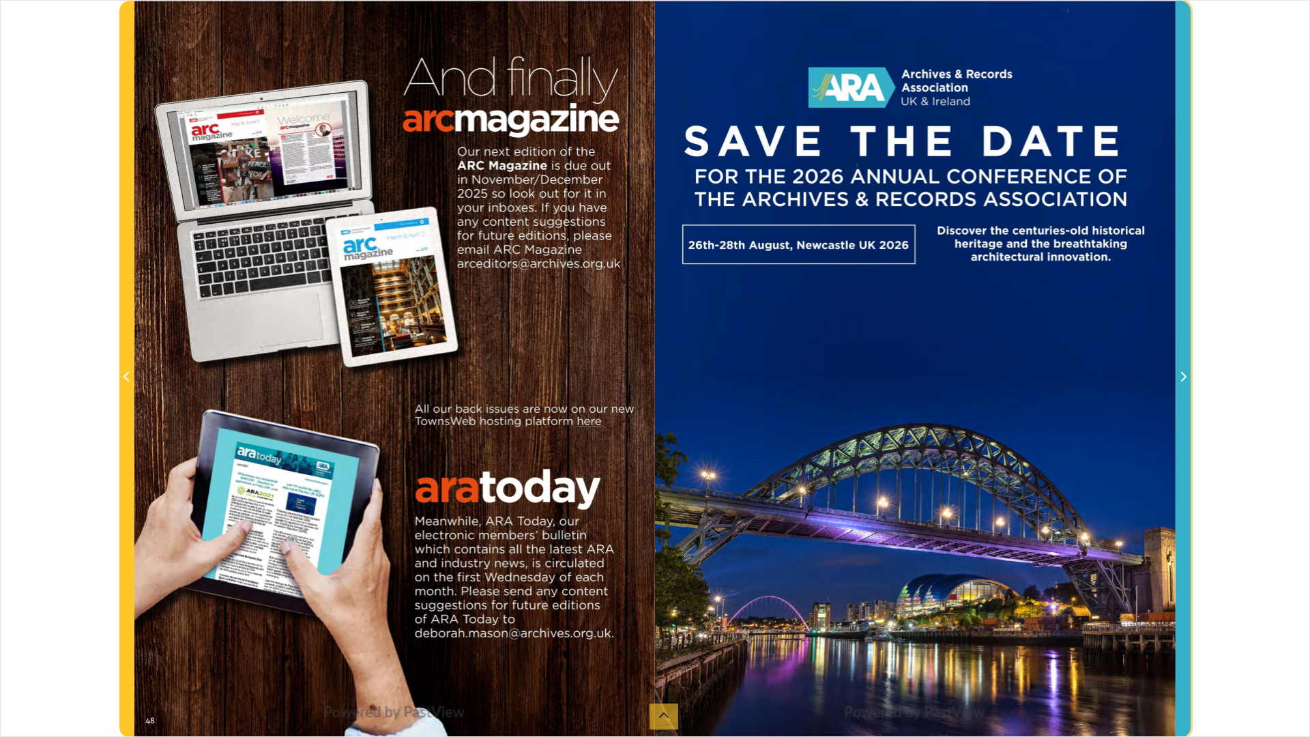
click at [1190, 378] on span "Next Page" at bounding box center [1183, 377] width 14 height 16
